Goal: Information Seeking & Learning: Learn about a topic

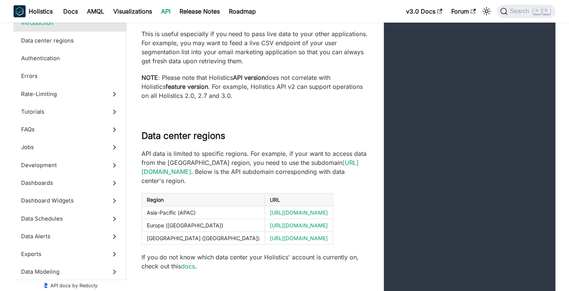
scroll to position [178, 0]
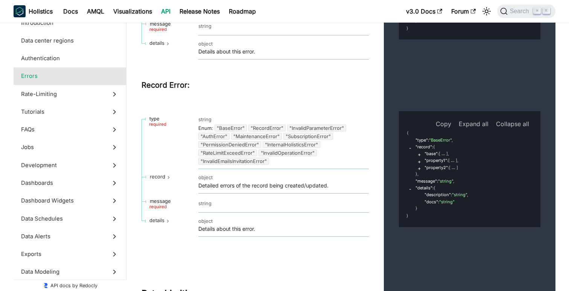
scroll to position [1336, 0]
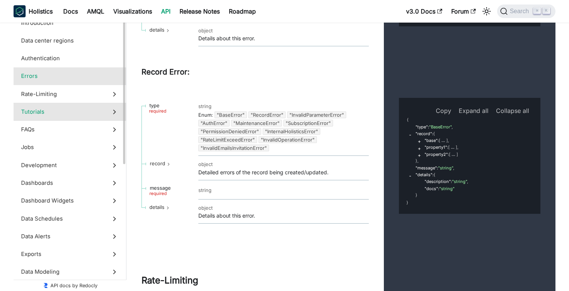
click at [98, 107] on label "Tutorials" at bounding box center [70, 112] width 113 height 18
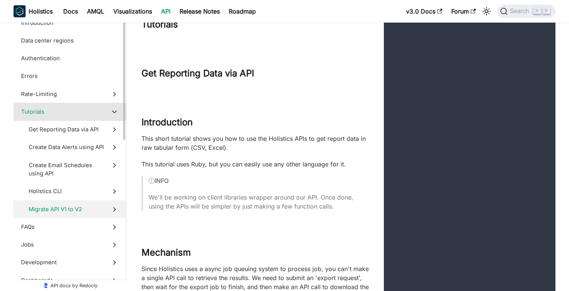
click at [61, 206] on span "Migrate API V1 to V2" at bounding box center [67, 209] width 76 height 8
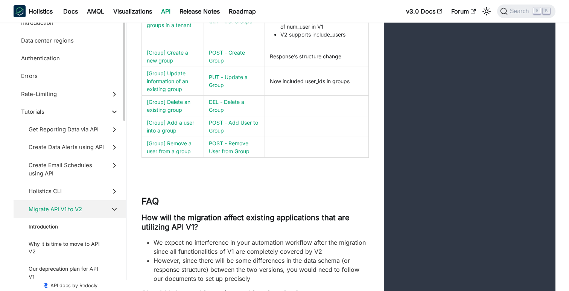
click at [91, 210] on span "Migrate API V1 to V2" at bounding box center [67, 209] width 76 height 8
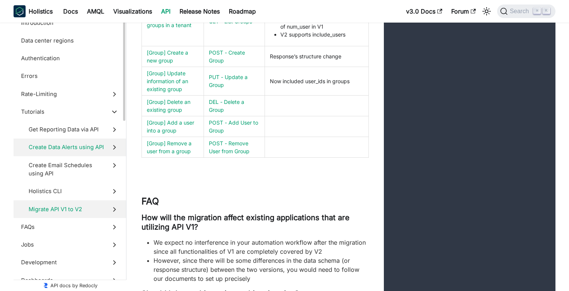
click at [97, 150] on span "Create Data Alerts using API" at bounding box center [67, 147] width 76 height 8
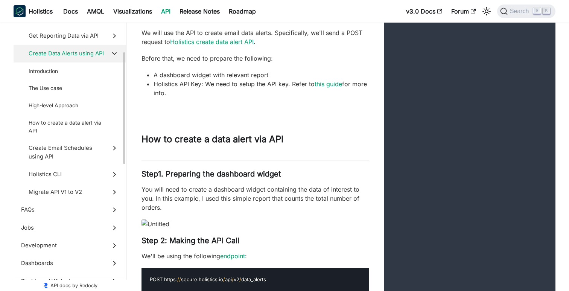
scroll to position [95, 0]
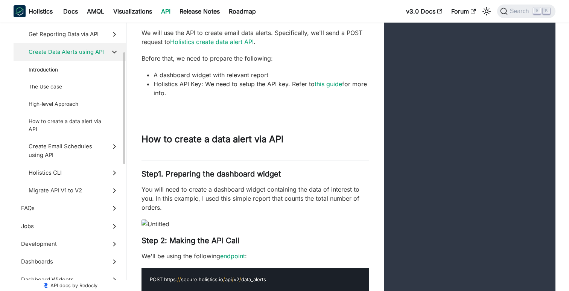
click at [103, 54] on span "Create Data Alerts using API" at bounding box center [67, 52] width 76 height 8
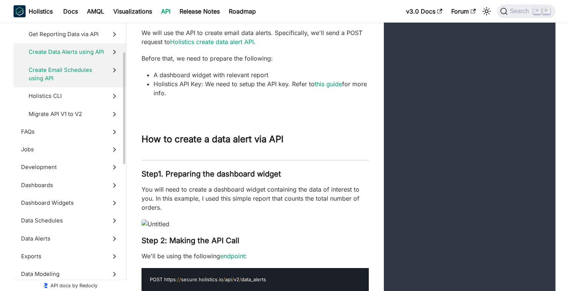
click at [99, 66] on span "Create Email Schedules using API" at bounding box center [67, 74] width 76 height 17
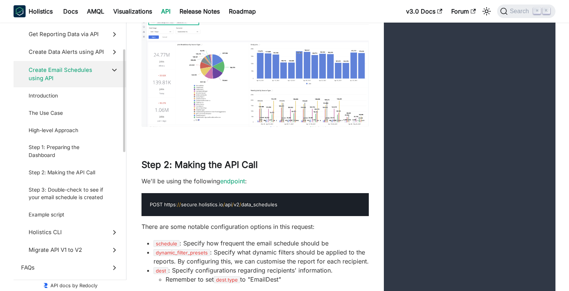
click at [99, 66] on span "Create Email Schedules using API" at bounding box center [67, 74] width 76 height 17
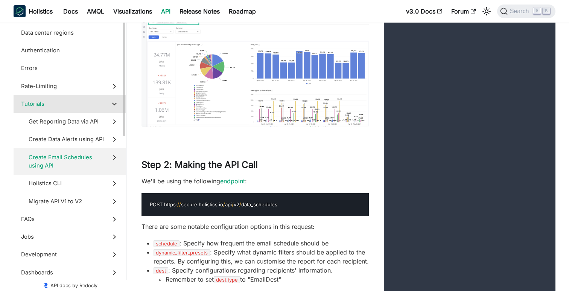
scroll to position [0, 0]
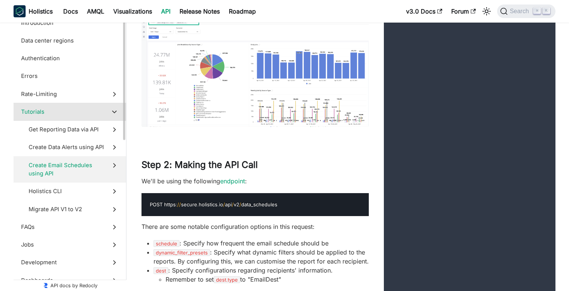
click at [79, 112] on span "Tutorials" at bounding box center [62, 112] width 83 height 8
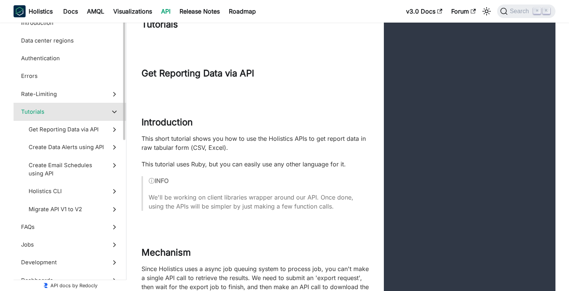
click at [80, 110] on span "Tutorials" at bounding box center [62, 112] width 83 height 8
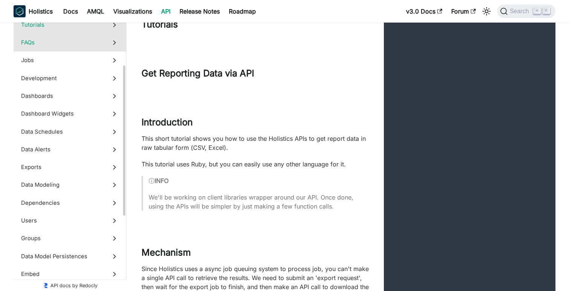
scroll to position [91, 0]
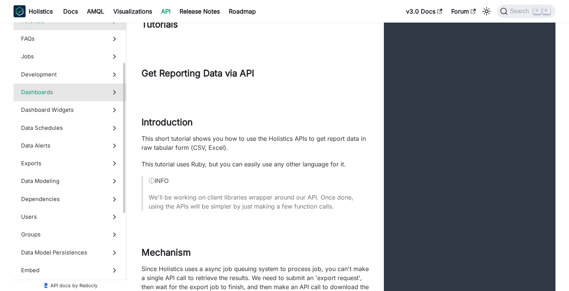
click at [95, 98] on label "Dashboards" at bounding box center [70, 93] width 113 height 18
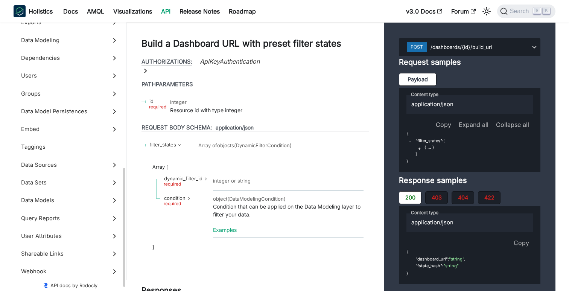
scroll to position [366, 0]
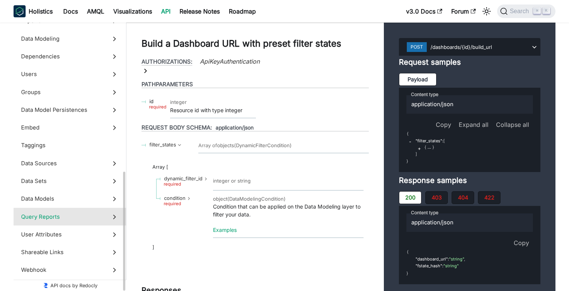
click at [80, 220] on span "Query Reports" at bounding box center [62, 217] width 83 height 8
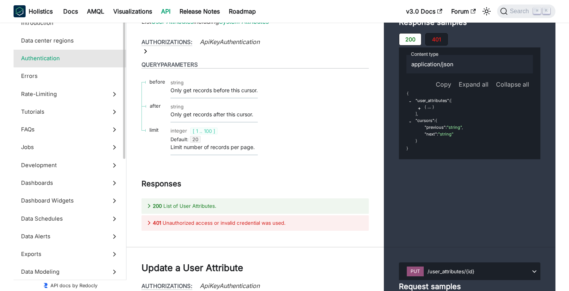
click at [92, 57] on span "Authentication" at bounding box center [62, 58] width 83 height 8
